Goal: Navigation & Orientation: Go to known website

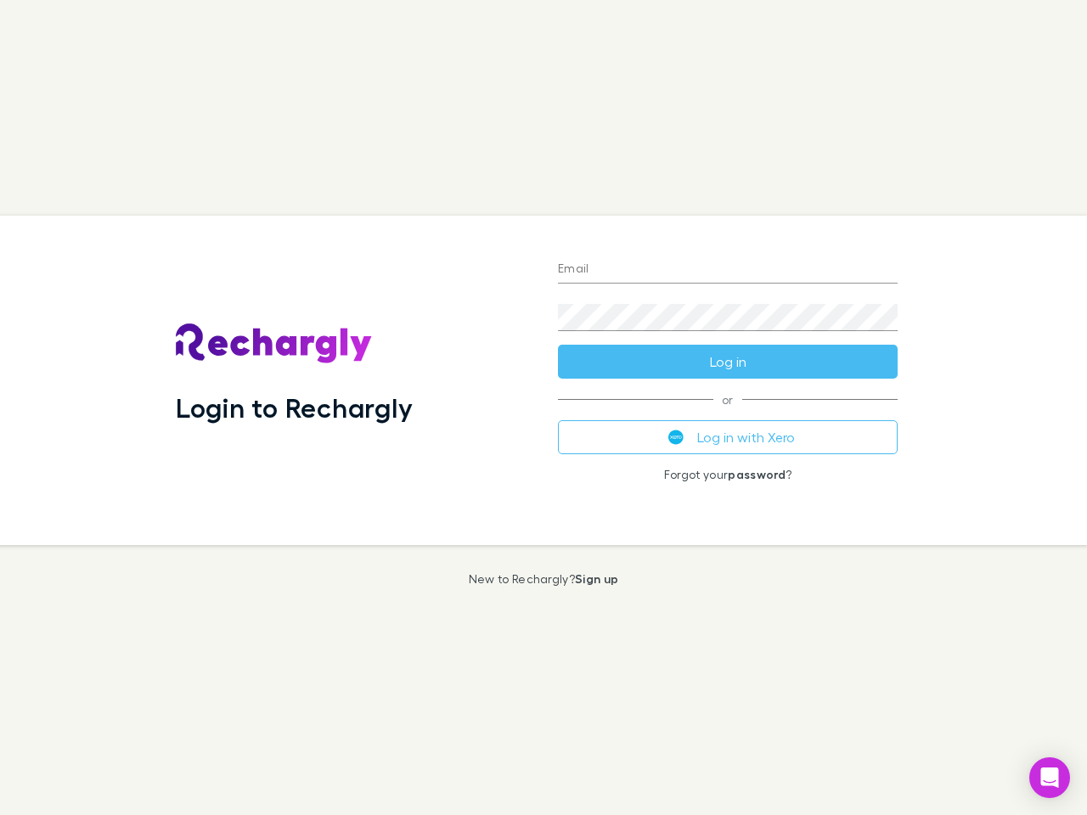
click at [544, 408] on div "Login to Rechargly" at bounding box center [353, 381] width 382 height 330
click at [728, 270] on input "Email" at bounding box center [728, 269] width 340 height 27
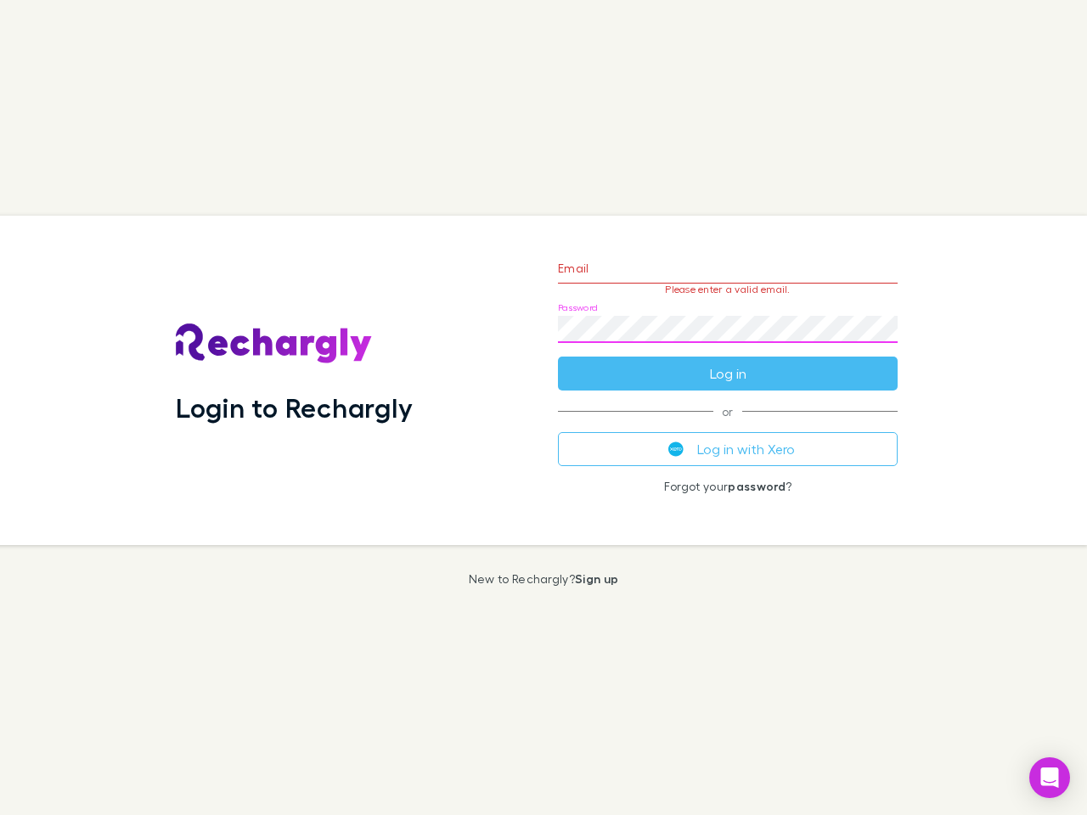
click at [728, 362] on form "Email Please enter a valid email. Password Log in" at bounding box center [728, 317] width 340 height 148
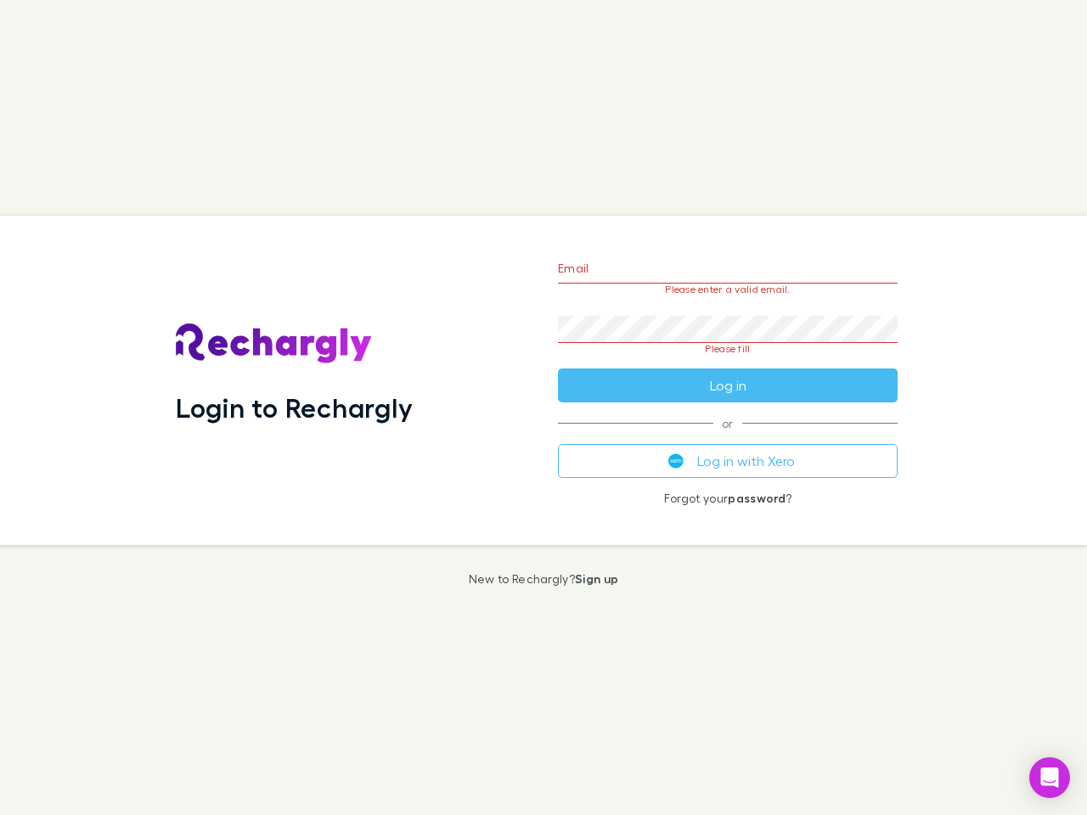
click at [728, 437] on div "Email Please enter a valid email. Password Please fill Log in or Log in with Xe…" at bounding box center [727, 381] width 367 height 330
click at [1050, 778] on icon "Open Intercom Messenger" at bounding box center [1050, 778] width 18 height 20
